Goal: Transaction & Acquisition: Download file/media

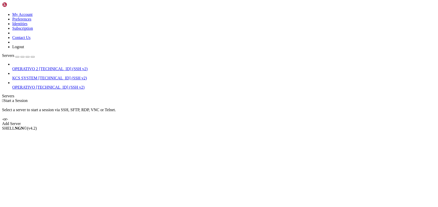
click at [38, 76] on span "[TECHNICAL_ID] (SSH v2)" at bounding box center [62, 78] width 49 height 4
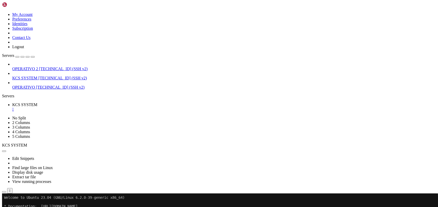
click at [4, 191] on icon "button" at bounding box center [4, 191] width 0 height 0
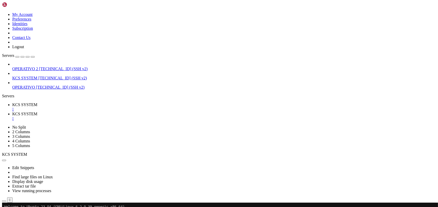
type input "/home/ubuntu/31-app-odoo2"
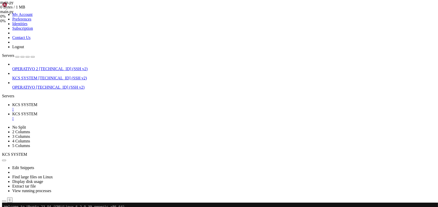
click at [37, 102] on span "KCS SYSTEM" at bounding box center [24, 104] width 25 height 4
